Goal: Find contact information: Find contact information

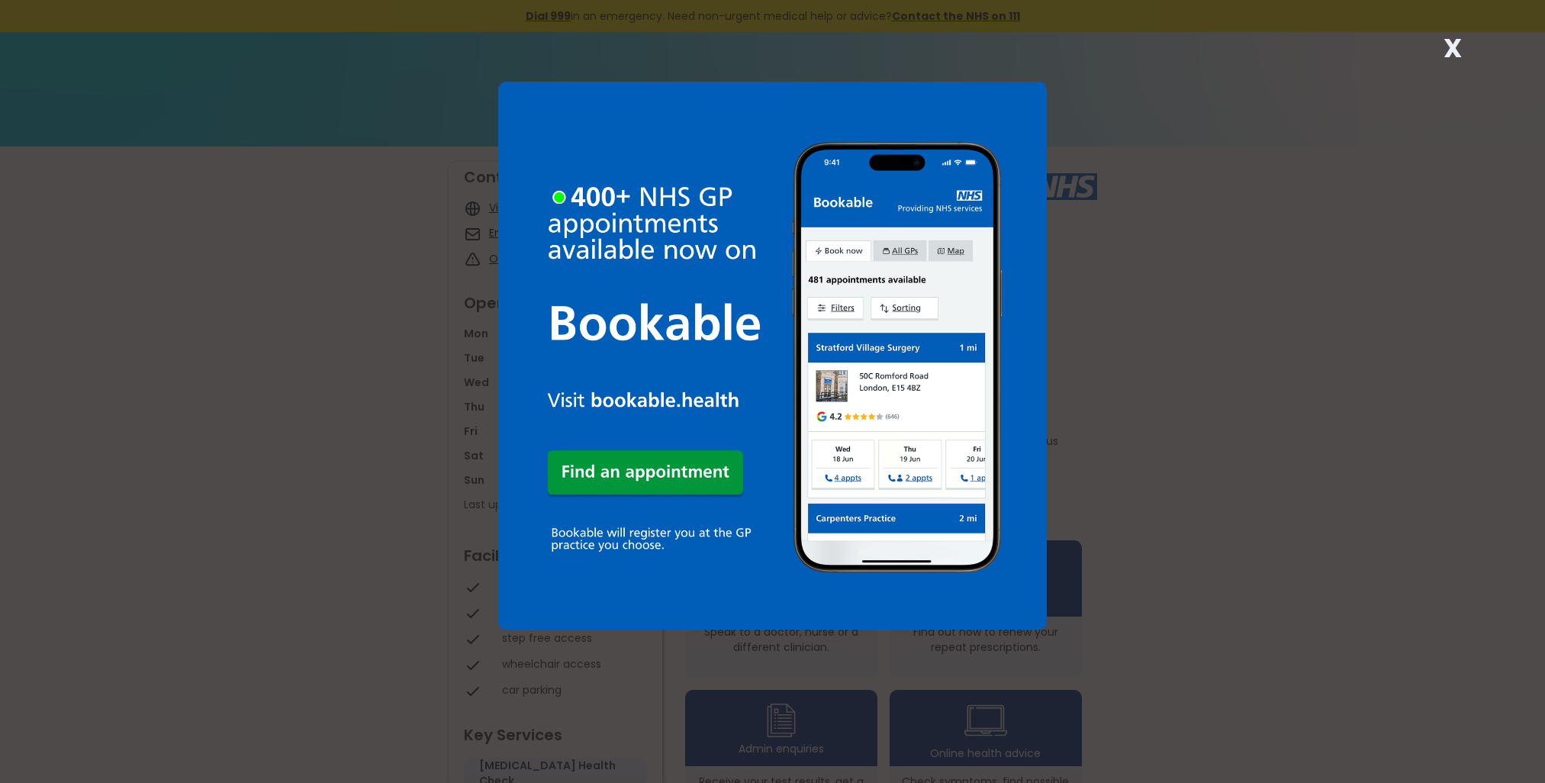
click at [1451, 40] on strong "X" at bounding box center [1453, 48] width 18 height 37
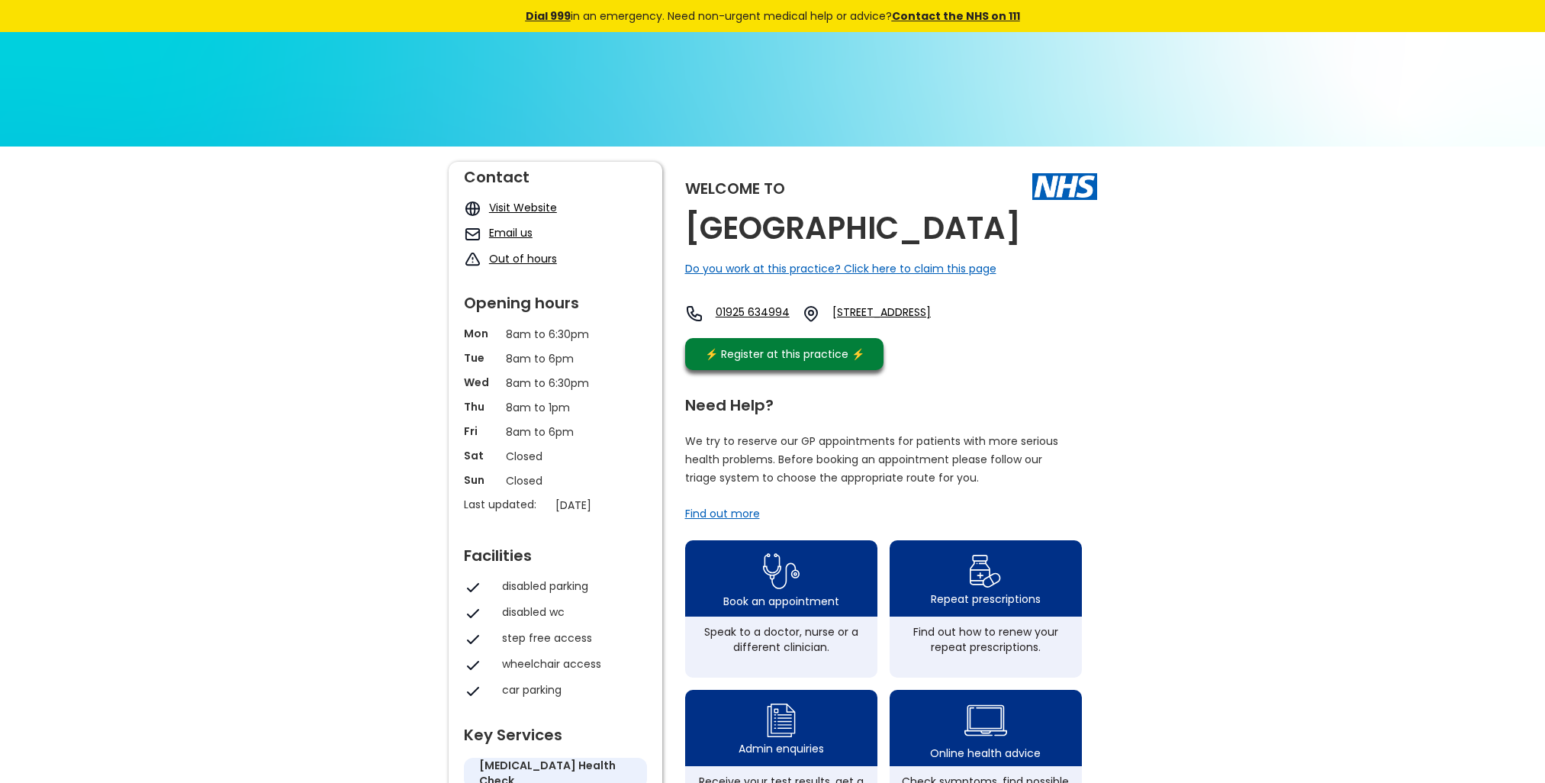
click at [514, 232] on link "Email us" at bounding box center [510, 232] width 43 height 15
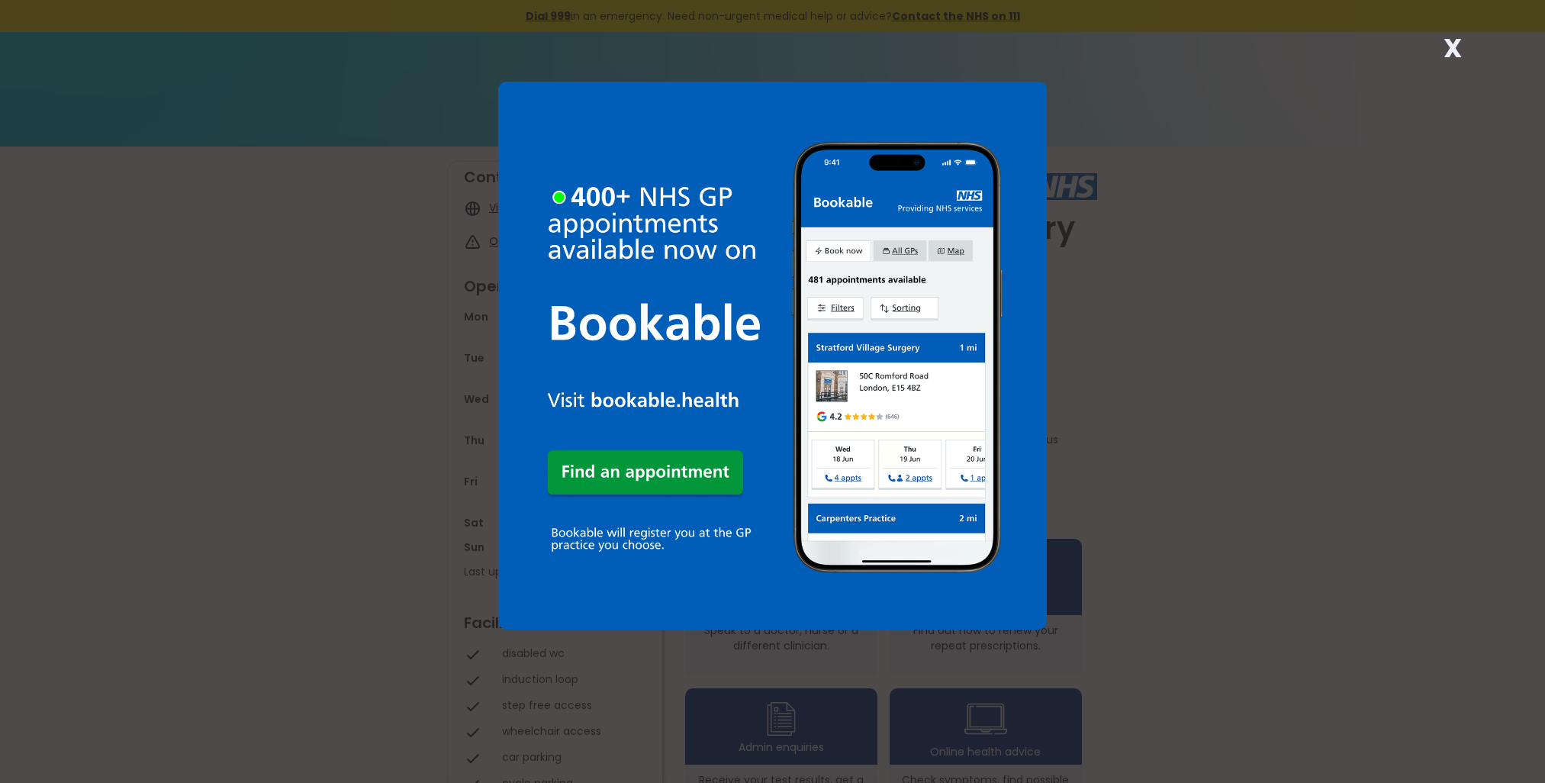
click at [1459, 43] on strong "X" at bounding box center [1453, 48] width 18 height 37
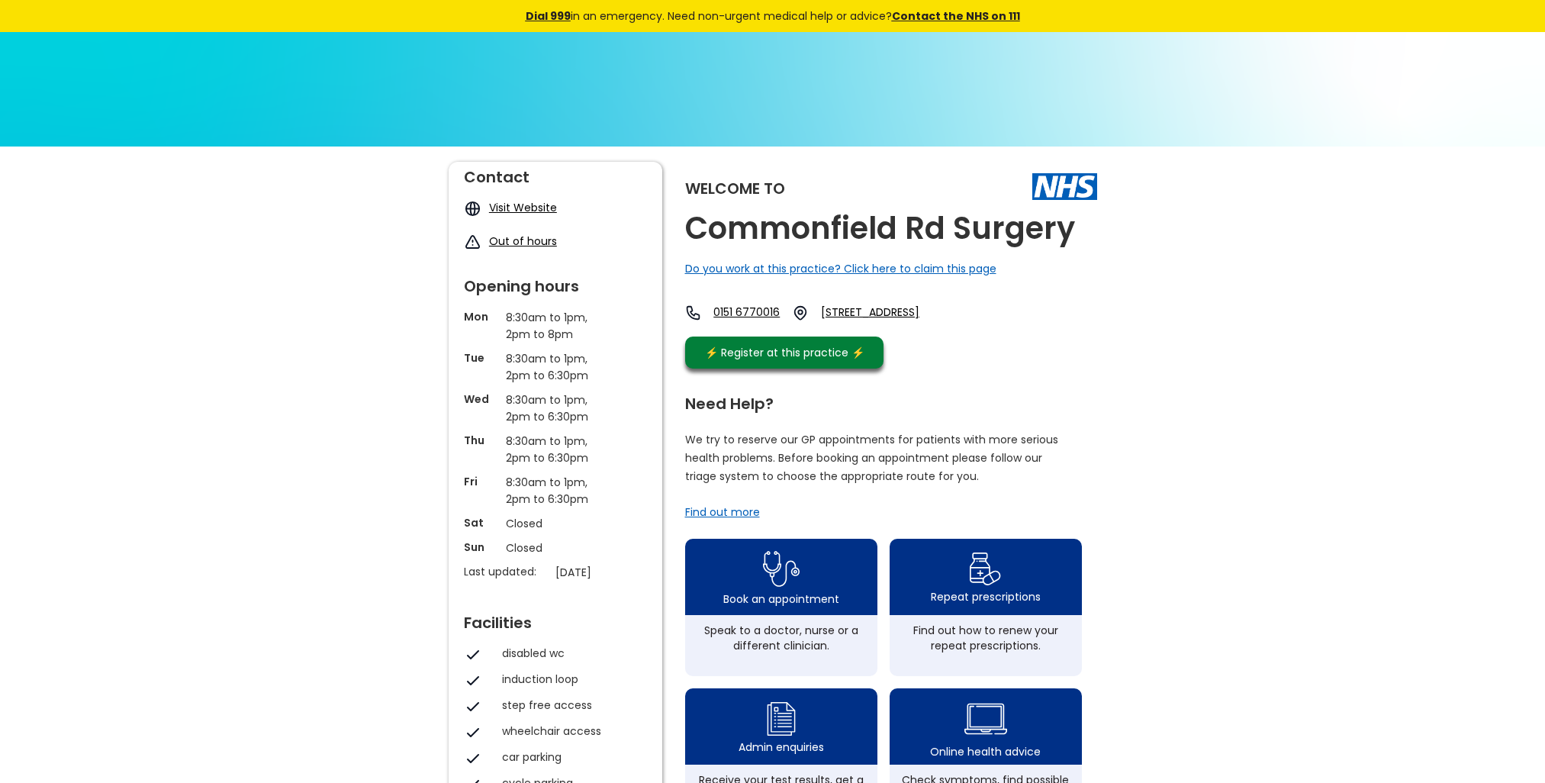
click at [520, 211] on link "Visit Website" at bounding box center [523, 207] width 68 height 15
